Goal: Information Seeking & Learning: Learn about a topic

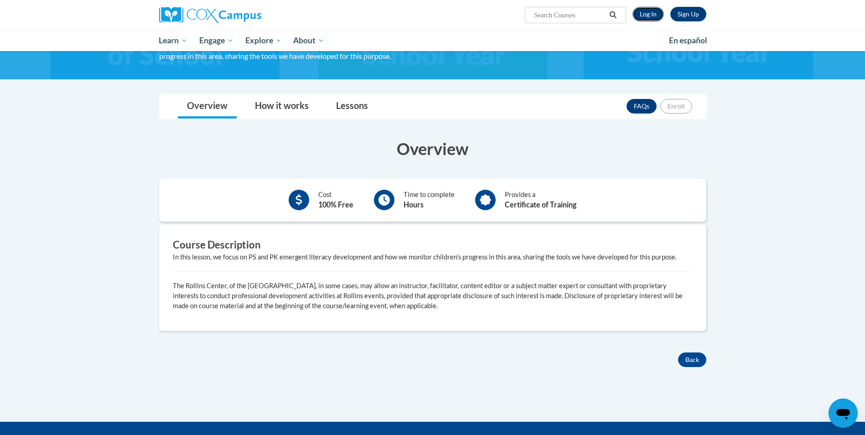
click at [653, 17] on link "Log In" at bounding box center [648, 14] width 31 height 15
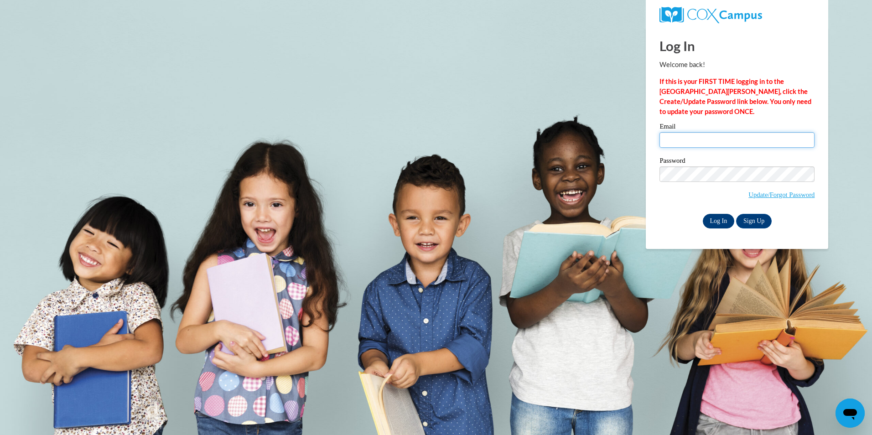
type input "mreed@fbcgp.org"
click at [722, 219] on input "Log In" at bounding box center [719, 221] width 32 height 15
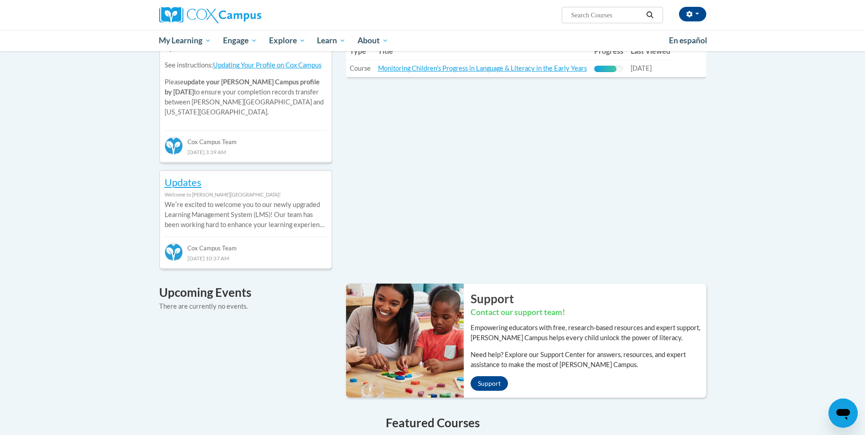
scroll to position [274, 0]
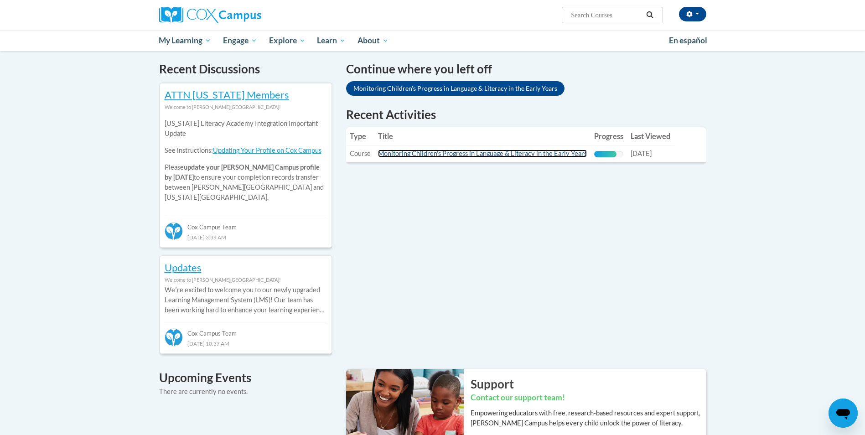
click at [468, 155] on link "Monitoring Children's Progress in Language & Literacy in the Early Years" at bounding box center [482, 154] width 209 height 8
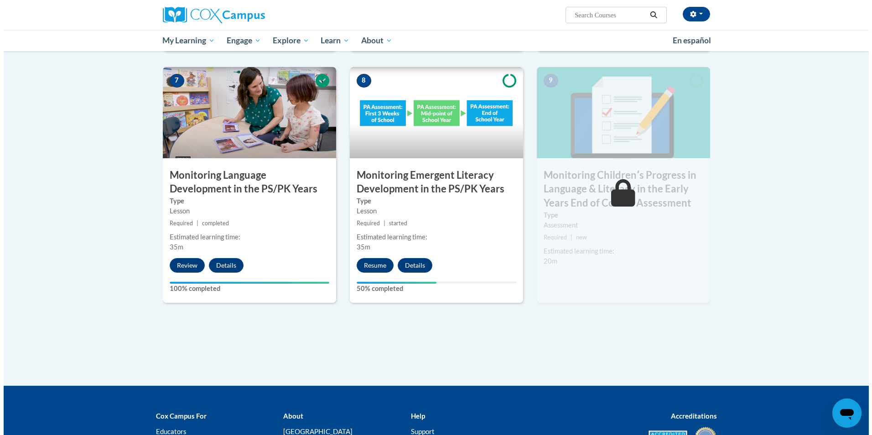
scroll to position [775, 0]
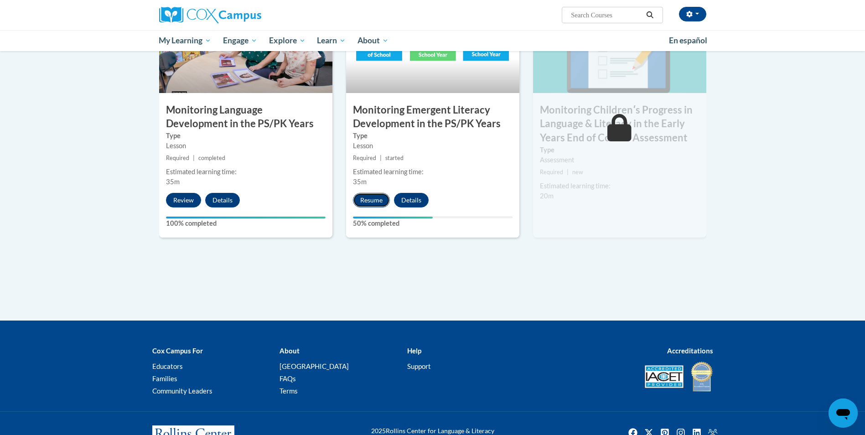
click at [375, 202] on button "Resume" at bounding box center [371, 200] width 37 height 15
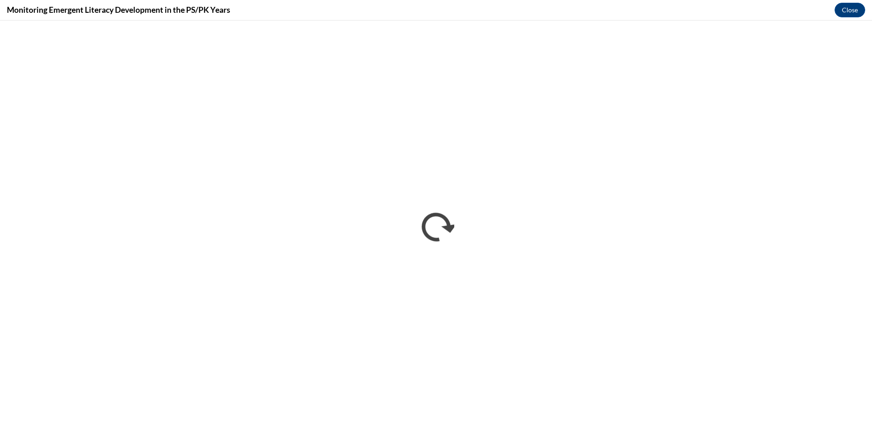
scroll to position [0, 0]
